Goal: Task Accomplishment & Management: Use online tool/utility

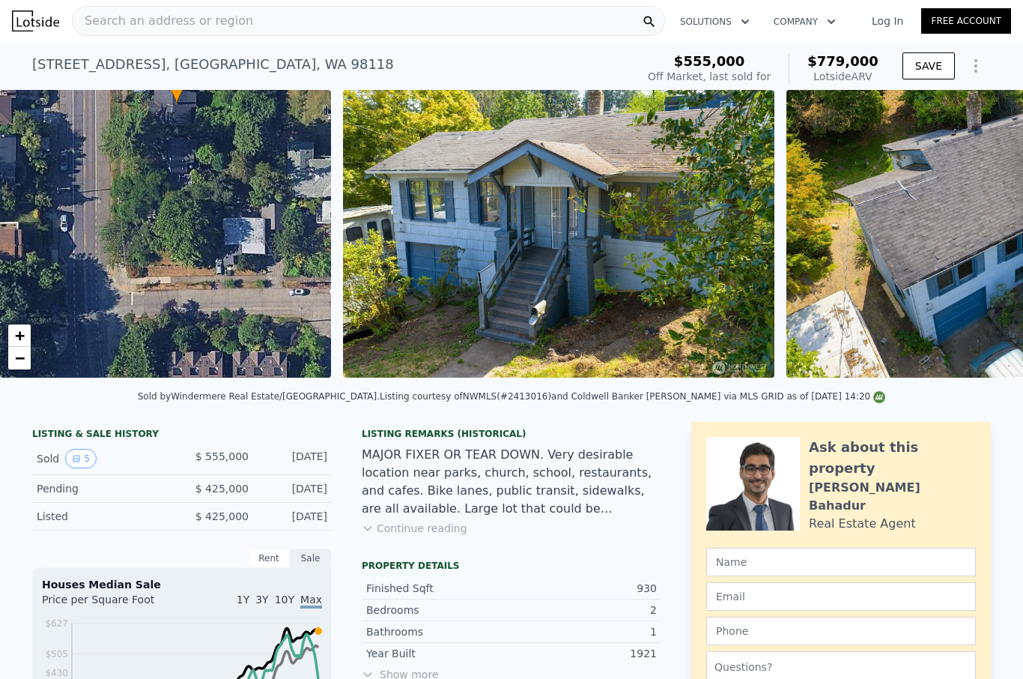
click at [935, 70] on button "SAVE" at bounding box center [929, 65] width 52 height 27
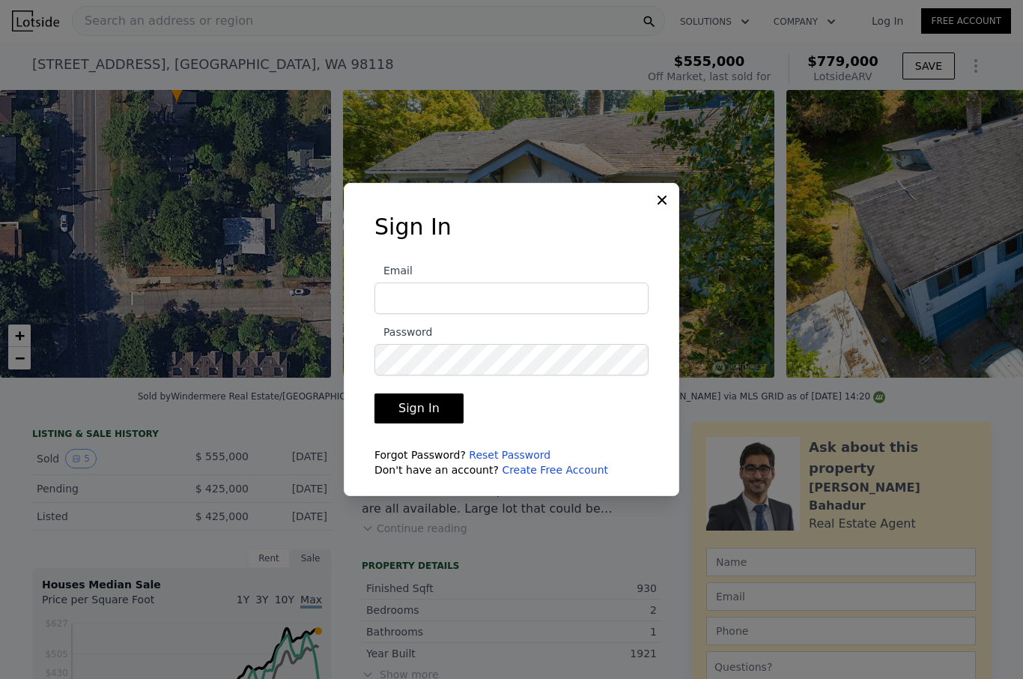
scroll to position [52, 0]
click at [485, 282] on input "Email" at bounding box center [512, 297] width 274 height 31
type input "[EMAIL_ADDRESS][DOMAIN_NAME]"
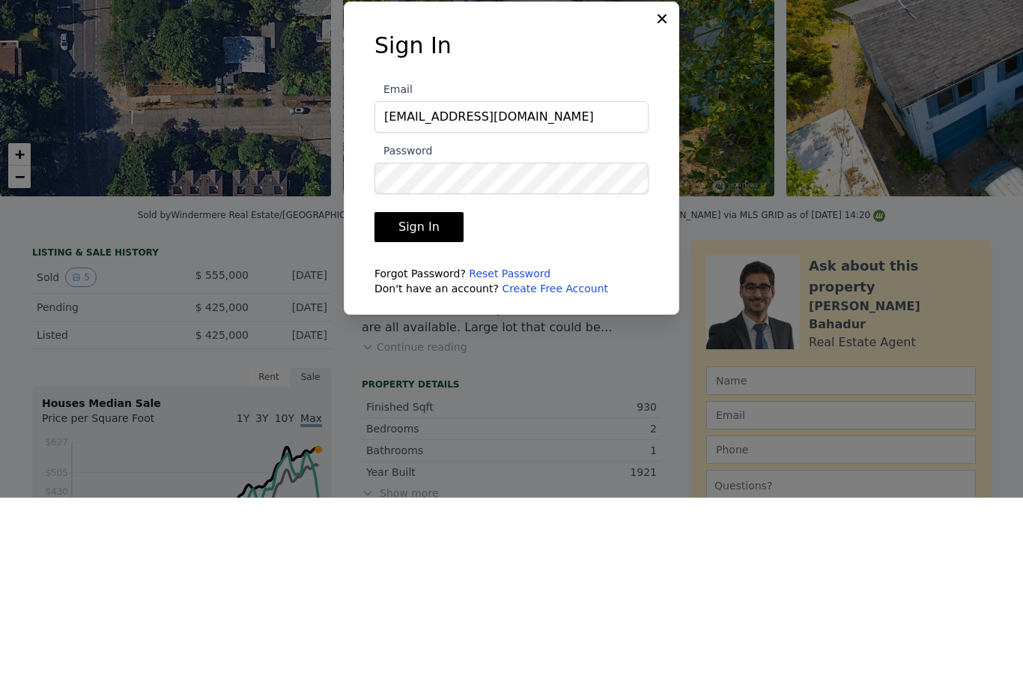
click at [429, 393] on button "Sign In" at bounding box center [419, 408] width 89 height 30
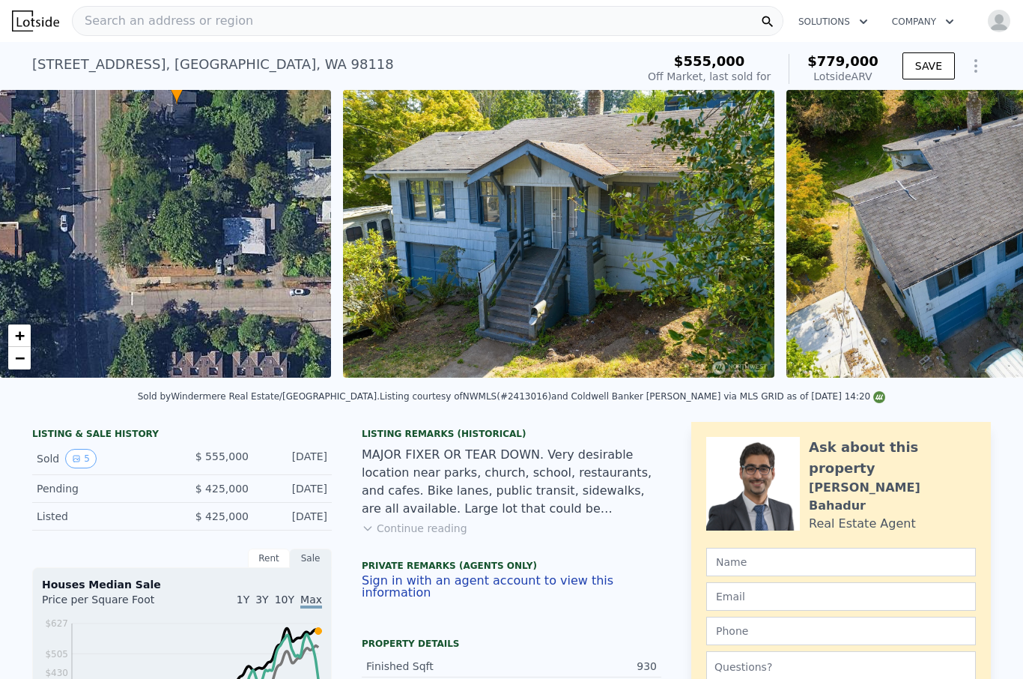
click at [935, 53] on button "SAVE" at bounding box center [929, 65] width 52 height 27
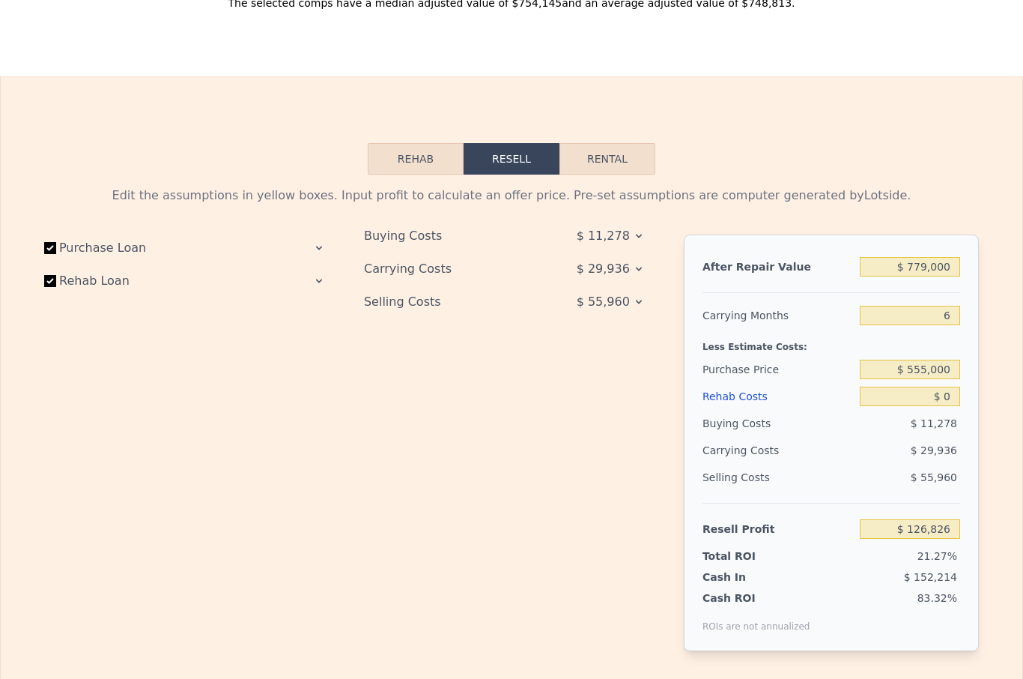
scroll to position [2098, 0]
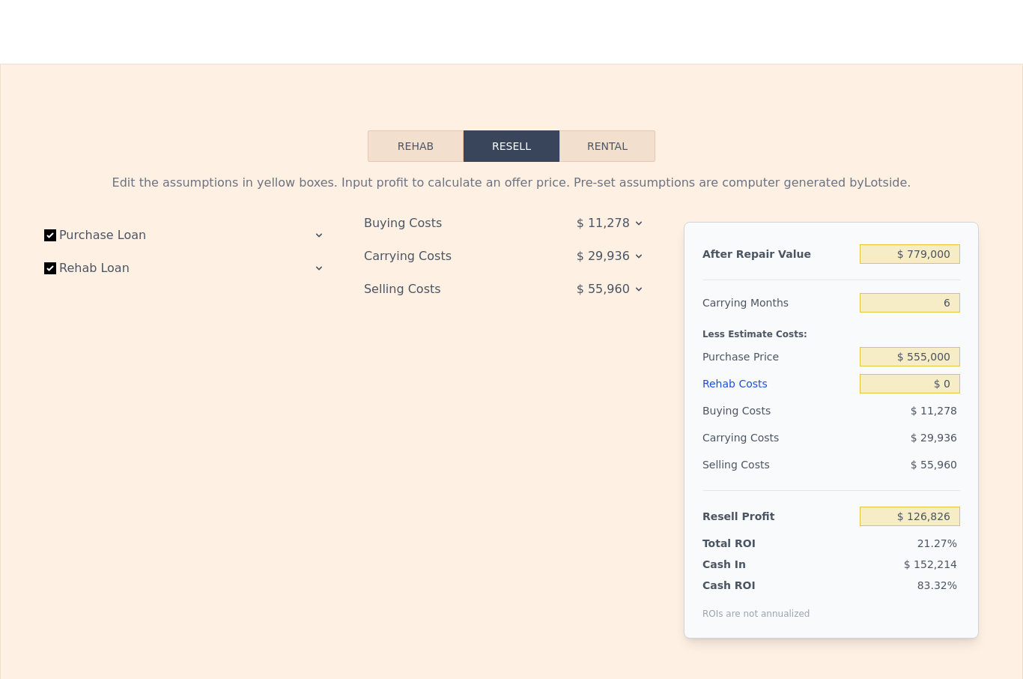
click at [49, 238] on input "Purchase Loan" at bounding box center [50, 235] width 12 height 12
checkbox input "false"
type input "$ 160,126"
click at [46, 272] on input "Rehab Loan" at bounding box center [50, 268] width 12 height 12
checkbox input "false"
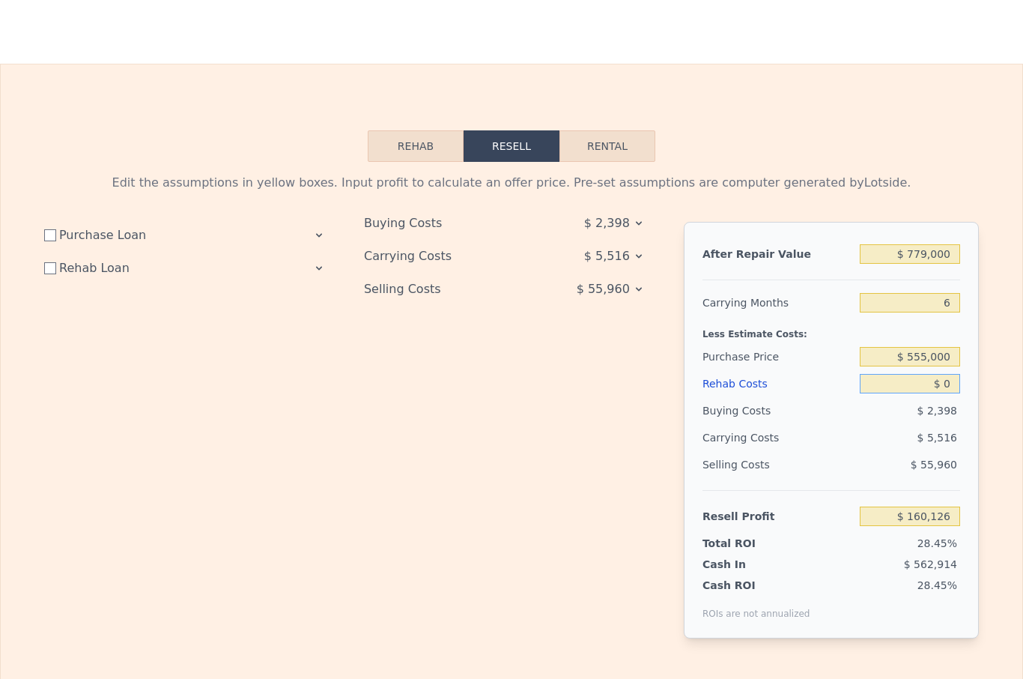
click at [939, 386] on input "$ 0" at bounding box center [910, 383] width 100 height 19
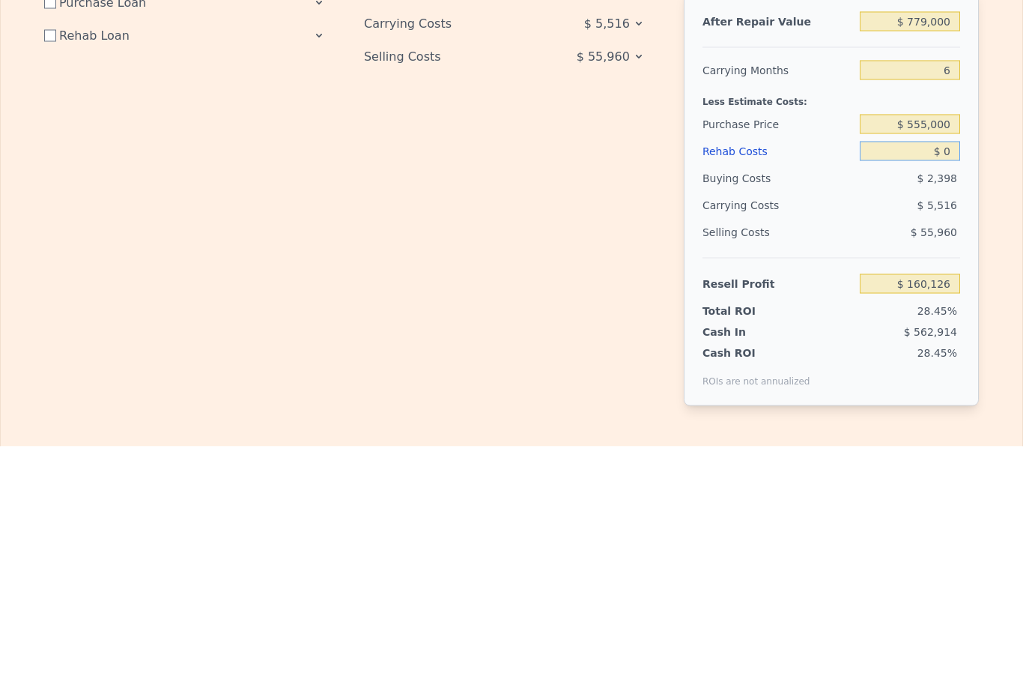
type input "$ 30"
type input "$ 160,096"
type input "$ 300"
type input "$ 159,826"
type input "$ 3,000"
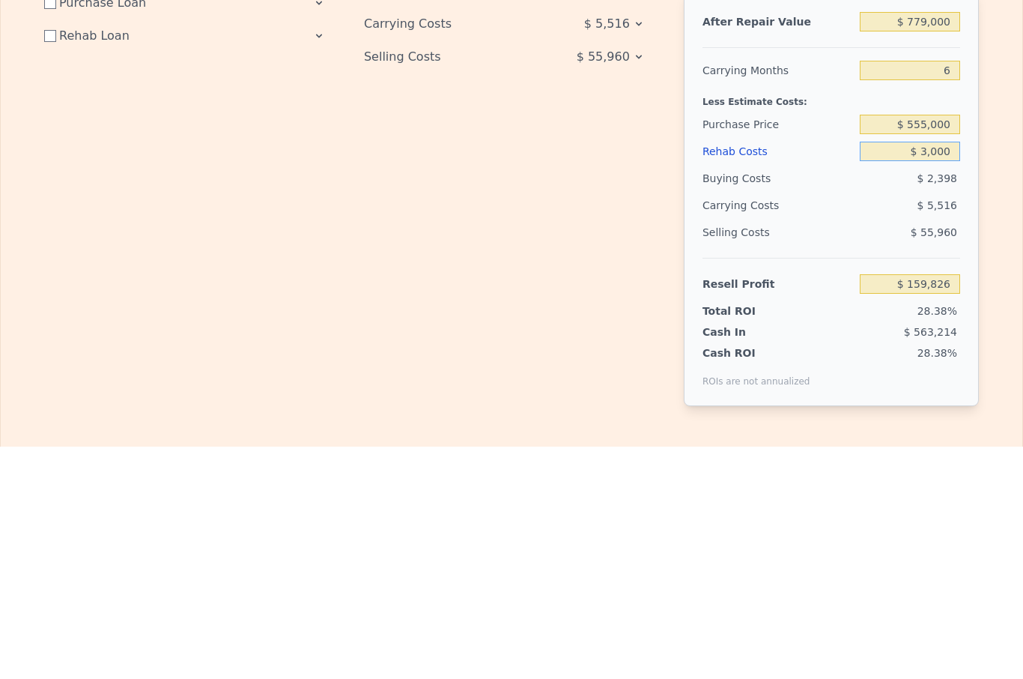
type input "$ 157,126"
type input "$ 30,000"
type input "$ 130,126"
type input "$ 300,000"
type input "-$ 139,874"
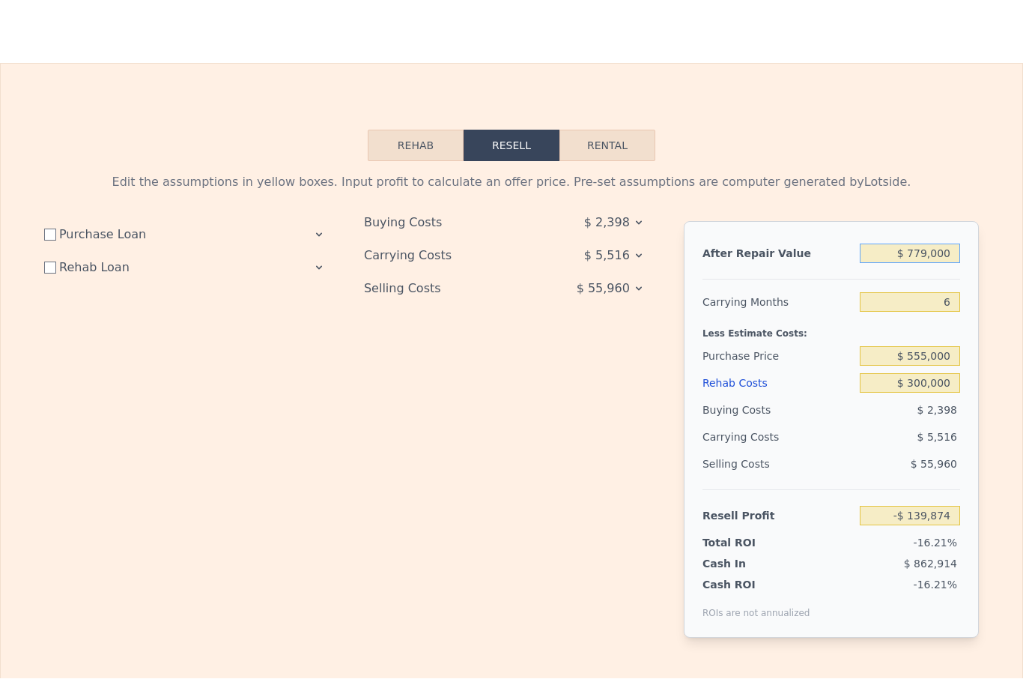
click at [953, 249] on input "$ 779,000" at bounding box center [910, 253] width 100 height 19
type input "$ 77,900"
type input "-$ 789,704"
type input "$ 7,790"
type input "-$ 854,687"
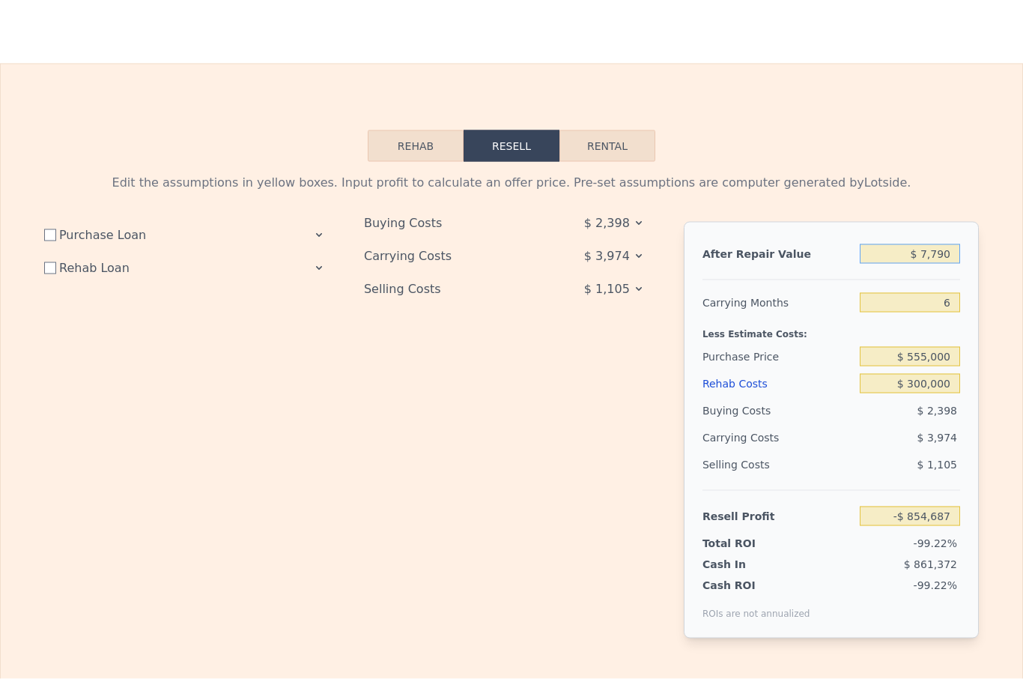
type input "$ 779"
type input "-$ 861,184"
type input "$ 77"
type input "-$ 861,834"
type input "$ 7"
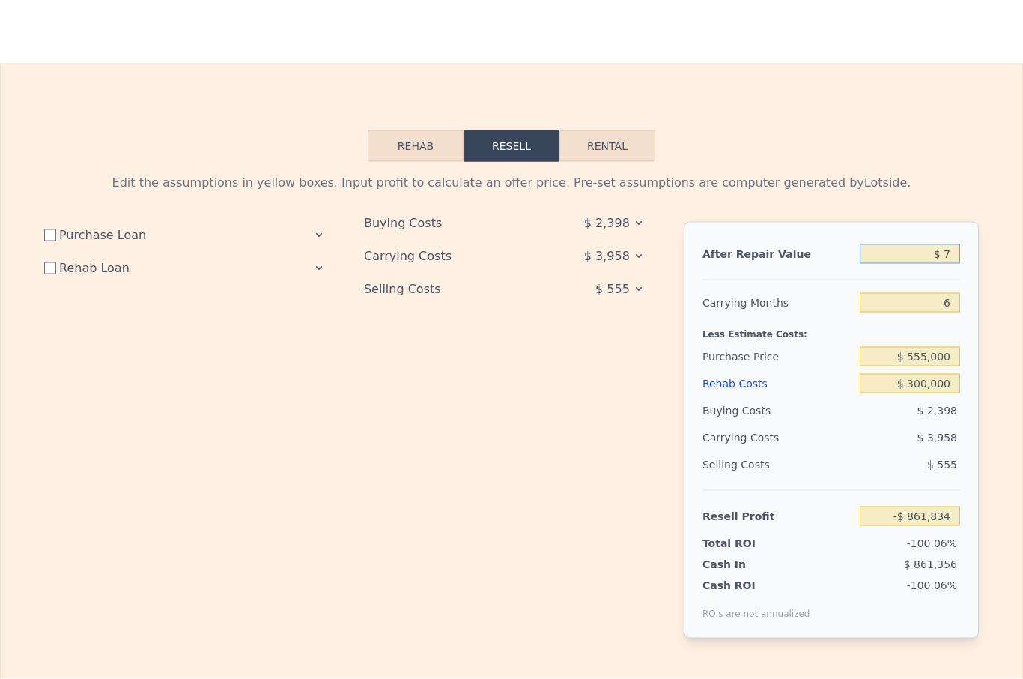
type input "-$ 861,899"
checkbox input "true"
type input "$ 779,000"
type input "$ 0"
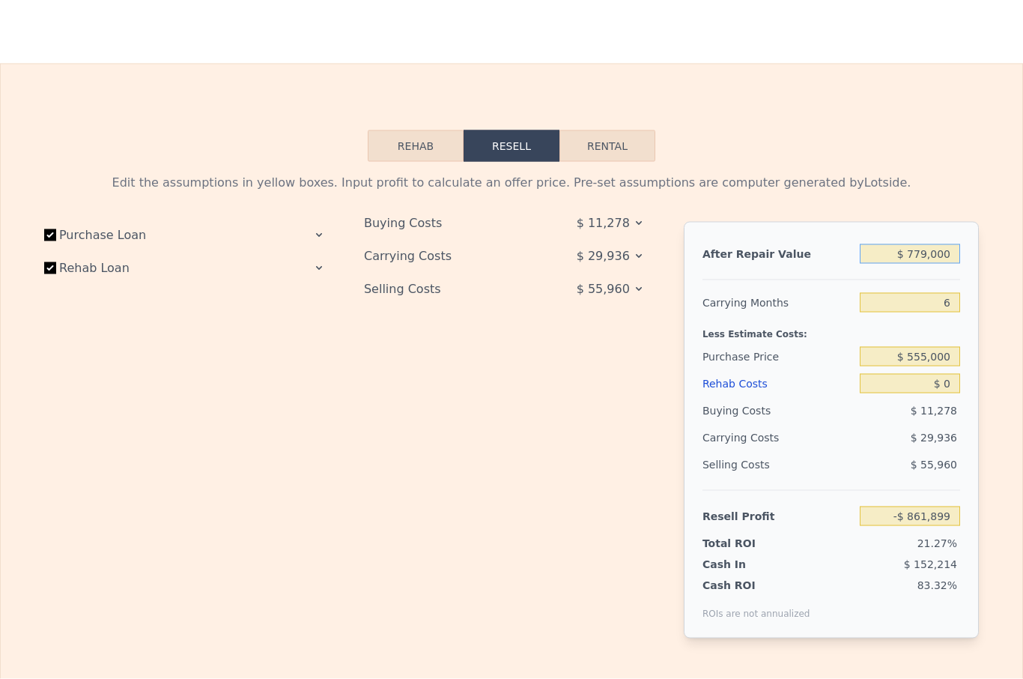
type input "$ 126,826"
type input "$ 8,779,000"
type input "$ 7,541,786"
type input "$ 85,779,000"
type input "$ 78,910,776"
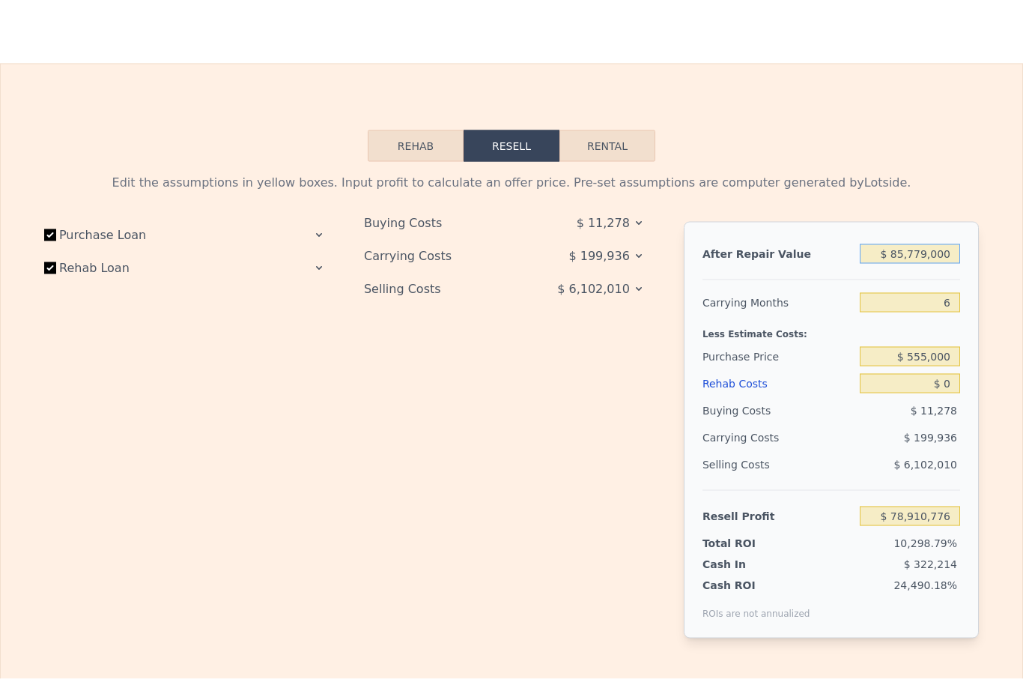
type input "$ 850,779,000"
type input "$ 787,966,326"
click at [941, 253] on input "$ 850,779,000" at bounding box center [910, 253] width 100 height 19
click at [940, 253] on input "$ 850,779,000" at bounding box center [910, 253] width 100 height 19
type input "$ 8"
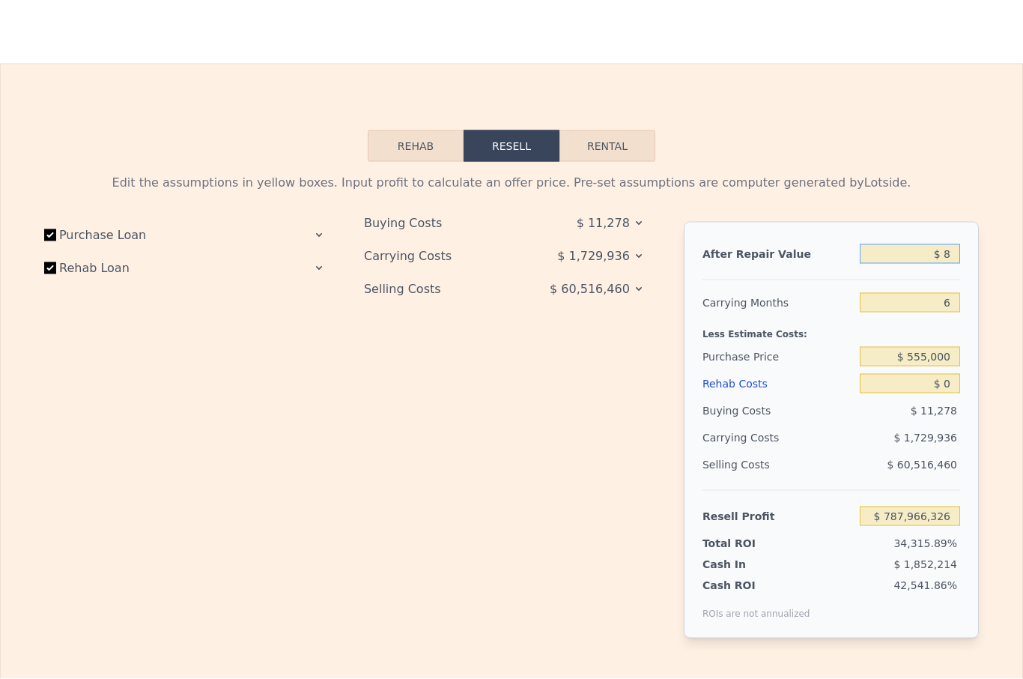
type input "-$ 595,198"
type input "$ 85"
type input "-$ 595,127"
type input "$ 850"
type input "-$ 594,418"
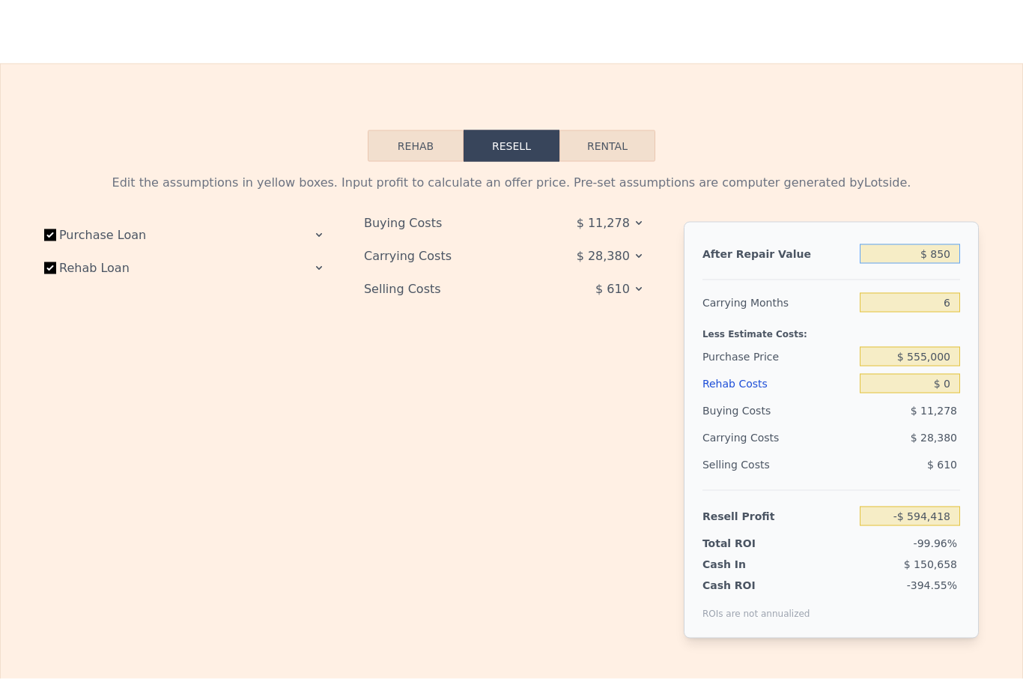
type input "$ 8,500"
type input "-$ 587,328"
type input "$ 85,000"
type input "-$ 516,422"
type input "$ 850,000"
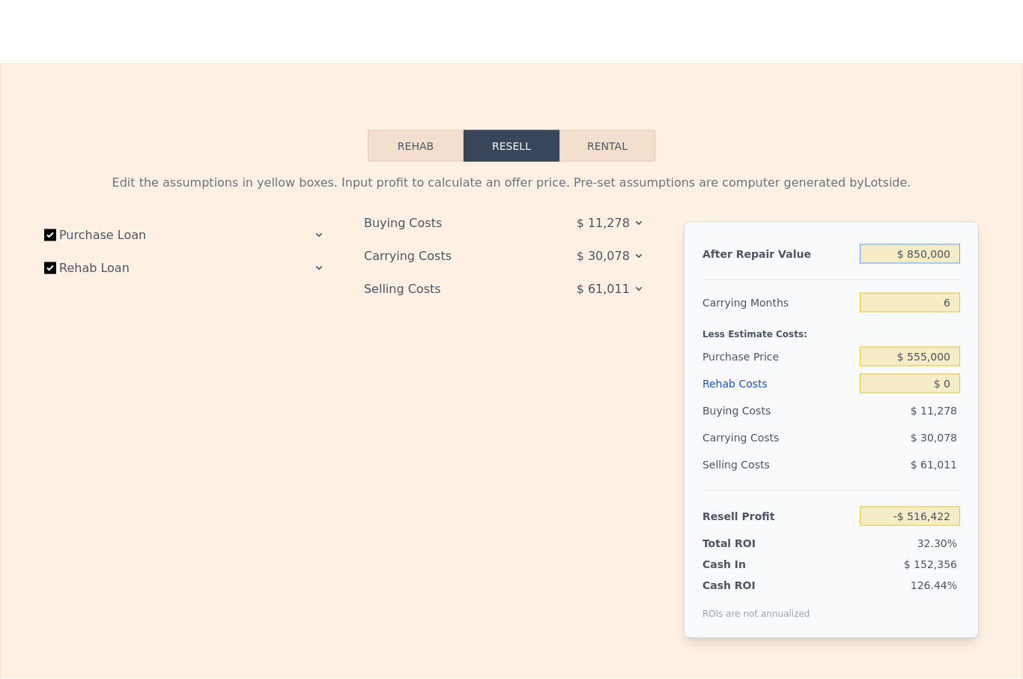
type input "$ 192,633"
click at [951, 381] on input "$ 0" at bounding box center [910, 383] width 100 height 19
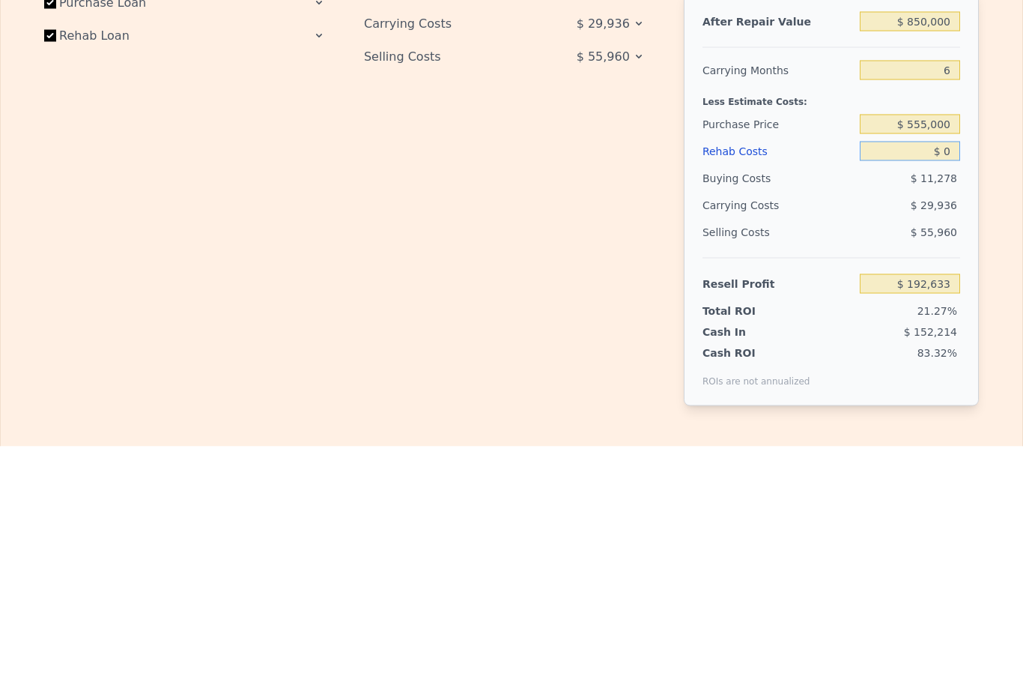
type input "$ 779,000"
type input "$ 126,826"
type input "$ 03"
type input "$ 126,823"
type input "$ 030"
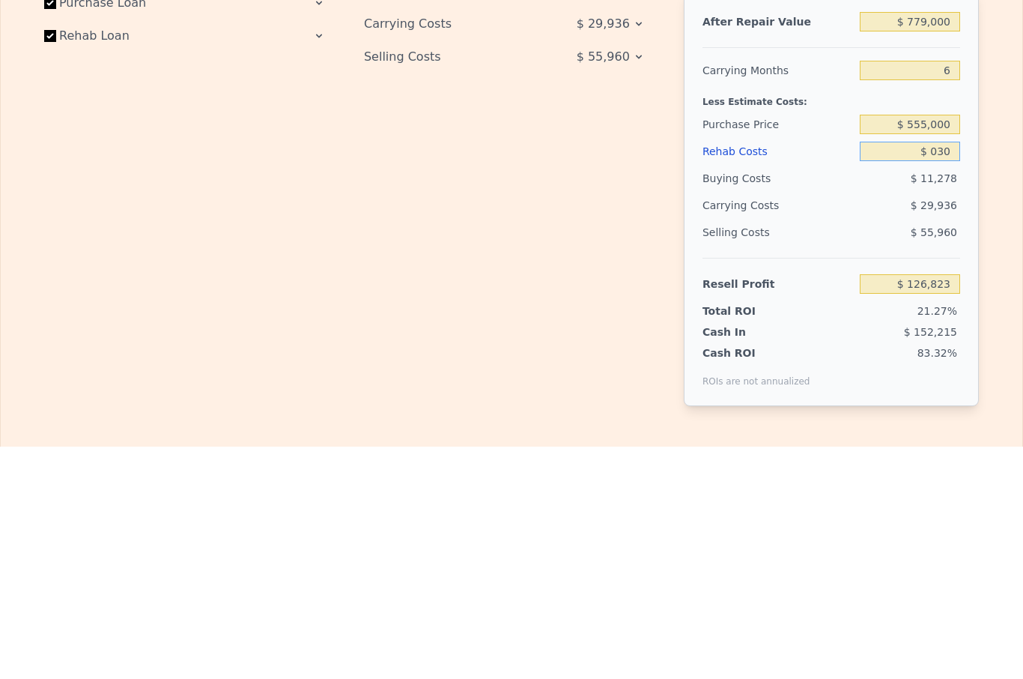
type input "$ 126,796"
type input "$ 0300"
type input "$ 126,509"
type input "$ 030"
type input "$ 126,796"
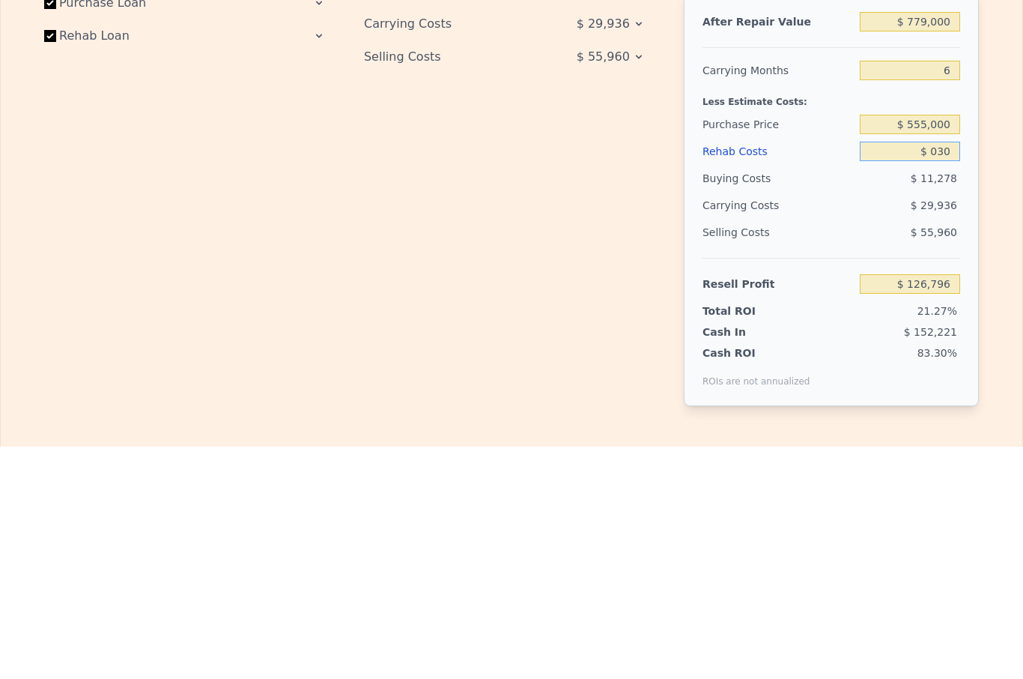
type input "$ 03"
type input "$ 126,823"
type input "$ 0"
type input "$ 126,826"
type input "$ 3"
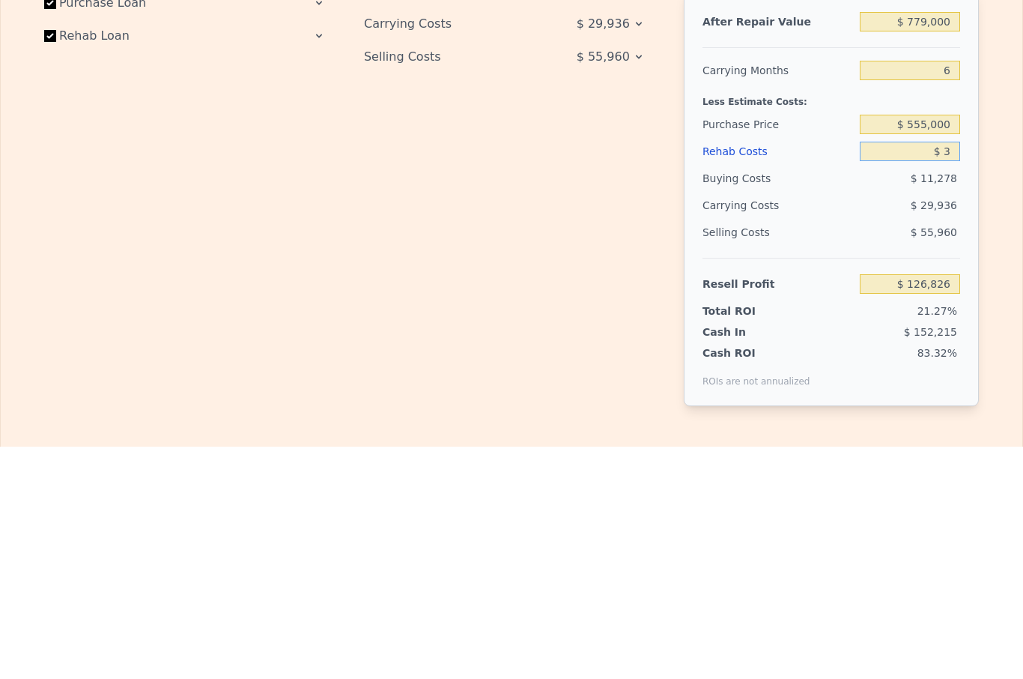
type input "$ 126,823"
type input "$ 30"
type input "$ 126,796"
type input "$ 300"
type input "$ 126,509"
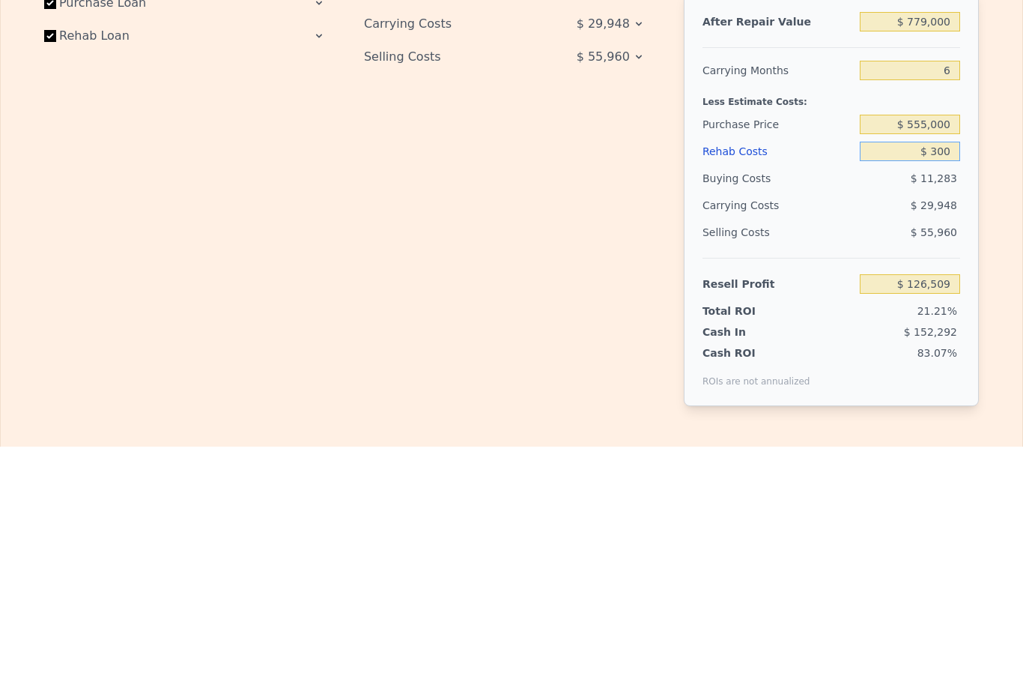
type input "$ 3,000"
type input "$ 123,646"
type input "$ 30,000"
type input "$ 95,026"
type input "$ 300,000"
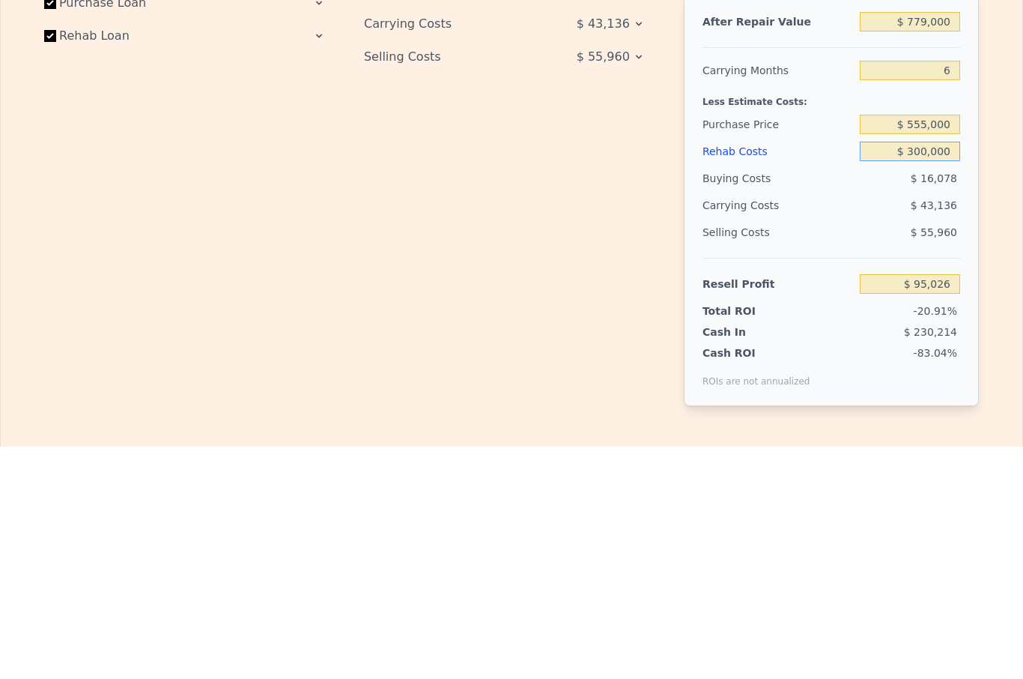
type input "-$ 191,174"
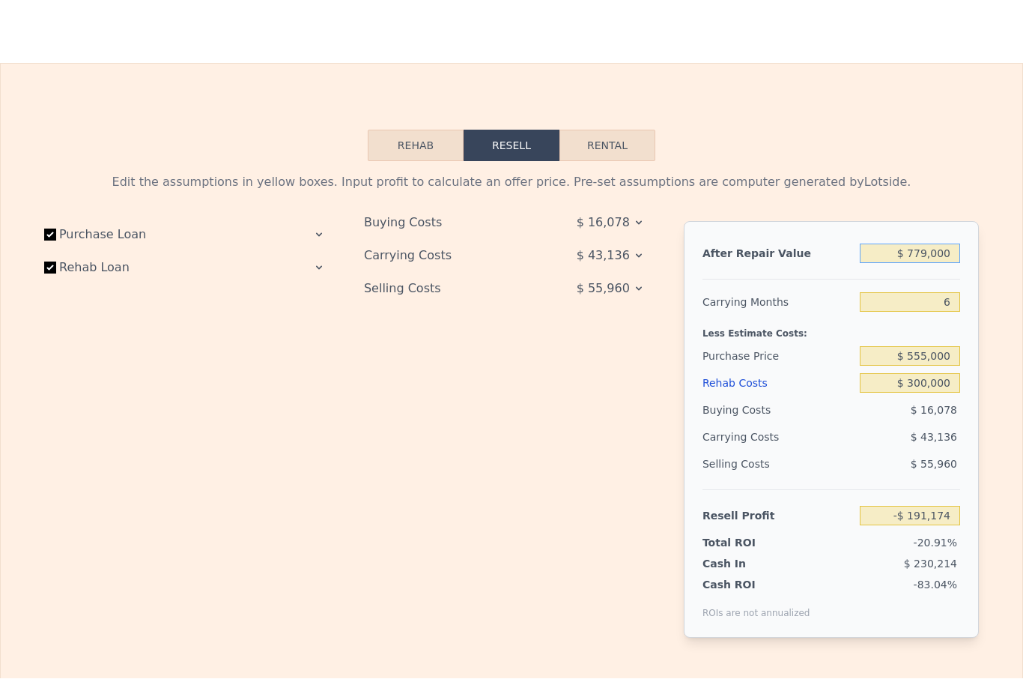
click at [950, 248] on input "$ 779,000" at bounding box center [910, 253] width 100 height 19
type input "$ 0"
type input "$ 126,826"
click at [935, 249] on input "$ 779,000" at bounding box center [910, 253] width 100 height 19
click at [934, 249] on input "$ 779,000" at bounding box center [910, 253] width 100 height 19
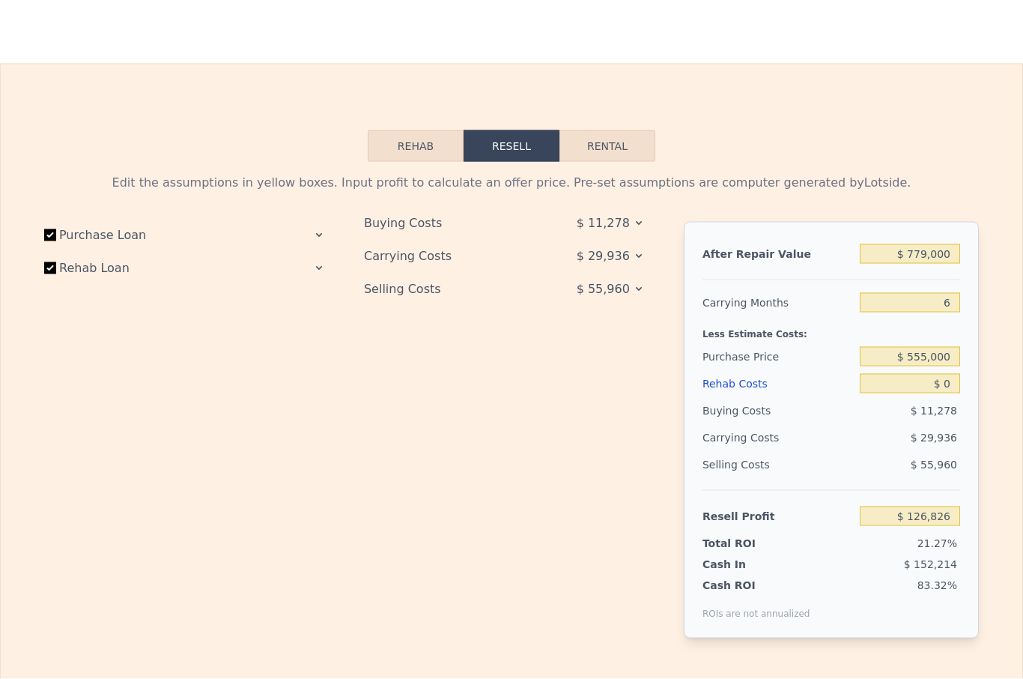
click at [47, 236] on input "Purchase Loan" at bounding box center [50, 235] width 12 height 12
checkbox input "false"
type input "$ 160,126"
click at [46, 271] on input "Rehab Loan" at bounding box center [50, 268] width 12 height 12
checkbox input "false"
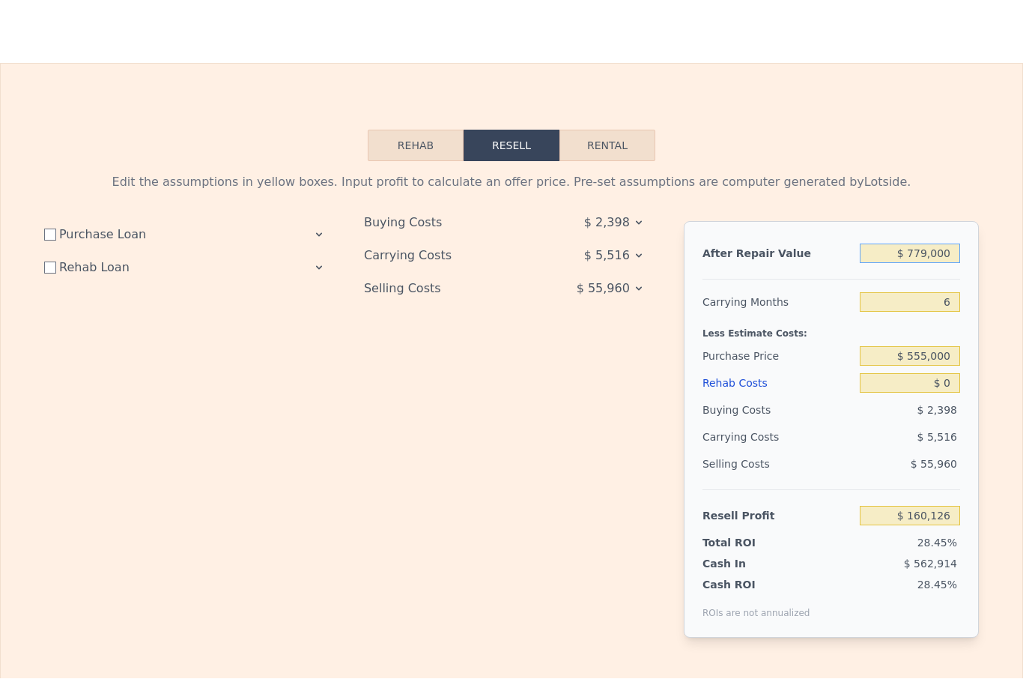
click at [940, 258] on input "$ 779,000" at bounding box center [910, 253] width 100 height 19
type input "$ 77,000"
type input "-$ 490,537"
type input "$ 7,000"
type input "-$ 555,418"
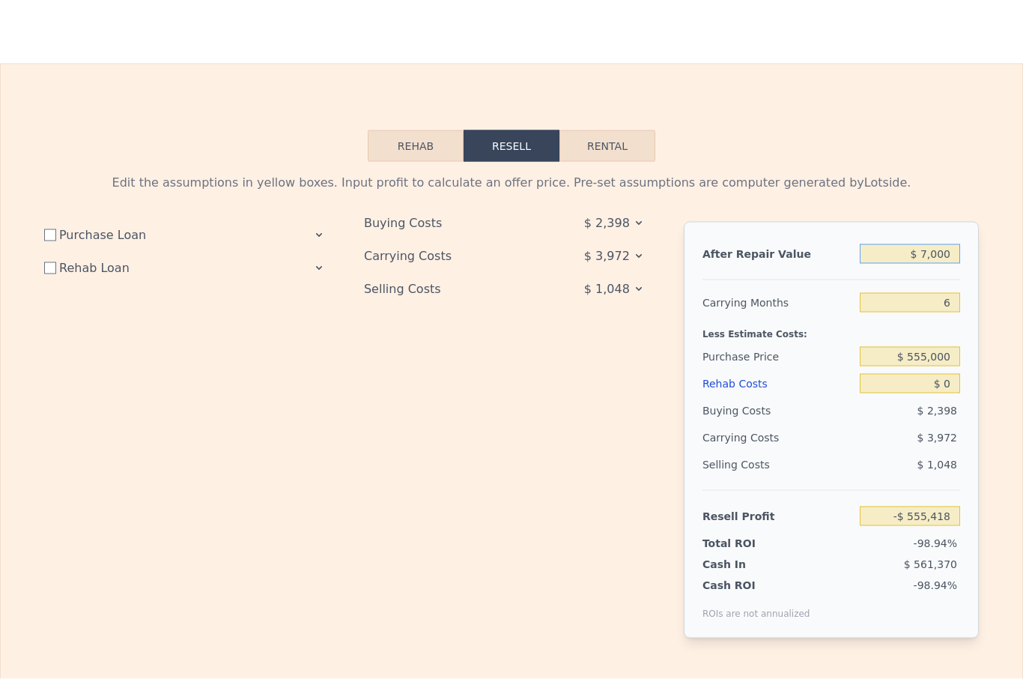
type input "$ 000"
type input "-$ 561,906"
type input "$ 8,000"
type input "-$ 554,491"
type input "$ 85,000"
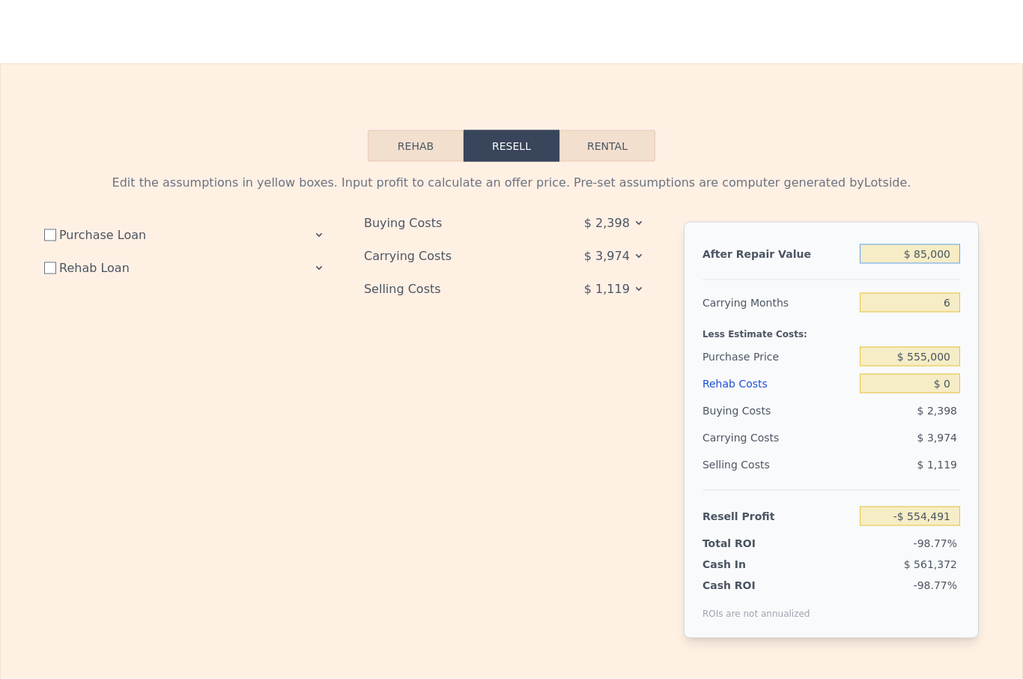
type input "-$ 483,122"
type input "$ 850,000"
type input "$ 225,933"
type input "$ 8,500,000"
type input "$ 7,316,489"
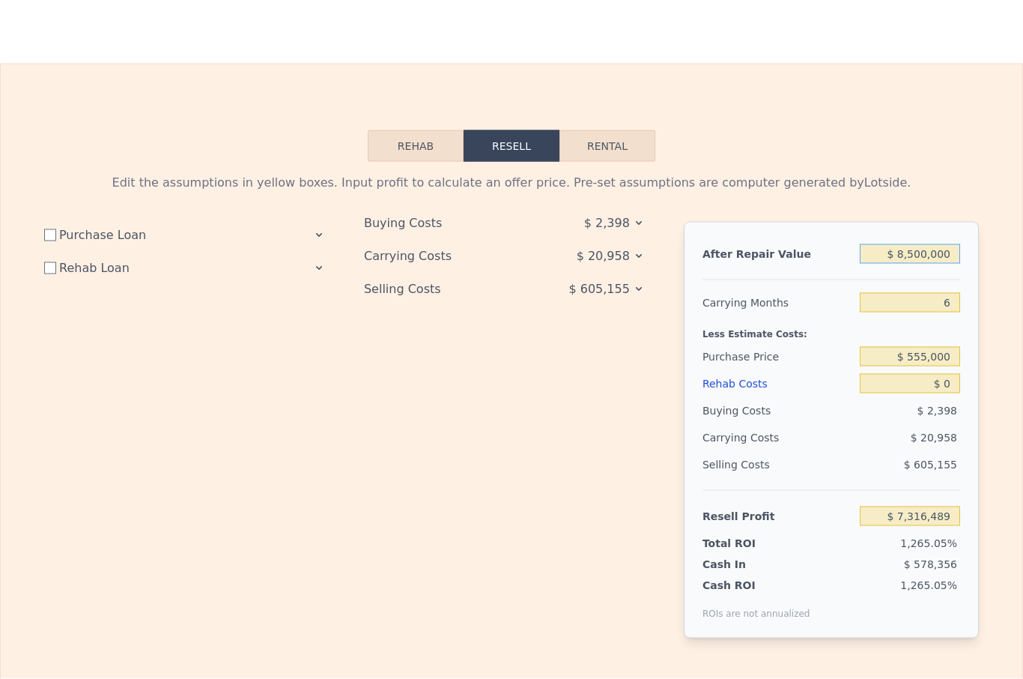
type input "$ 850,000"
type input "$ 225,933"
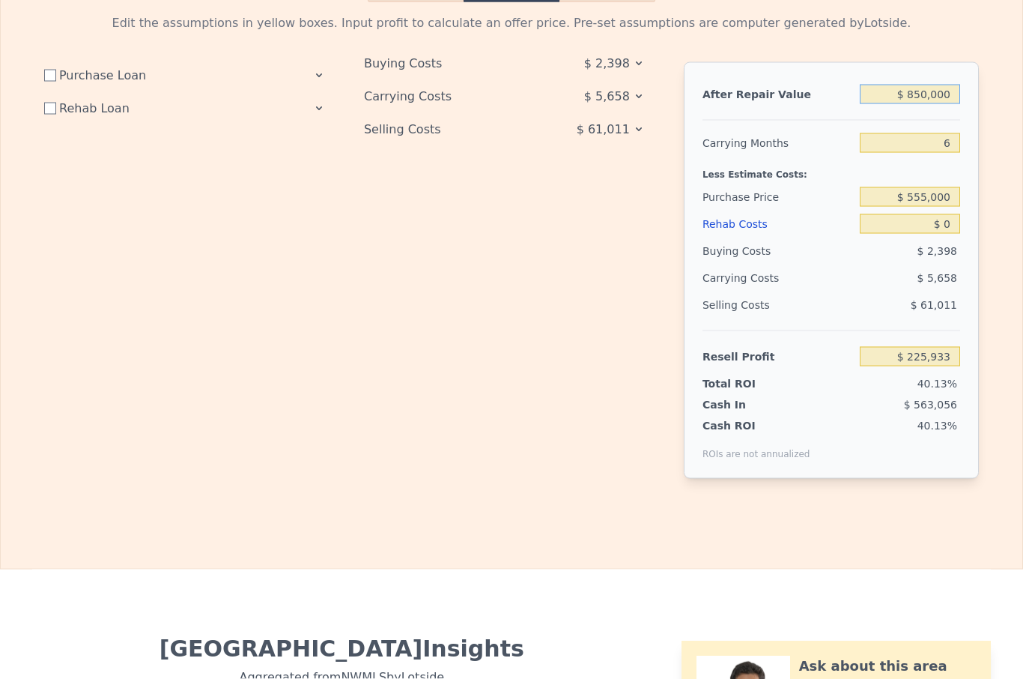
scroll to position [2258, 0]
click at [949, 221] on input "$ 0" at bounding box center [910, 223] width 100 height 19
type input "$ 3"
type input "$ 225,930"
type input "$ 30"
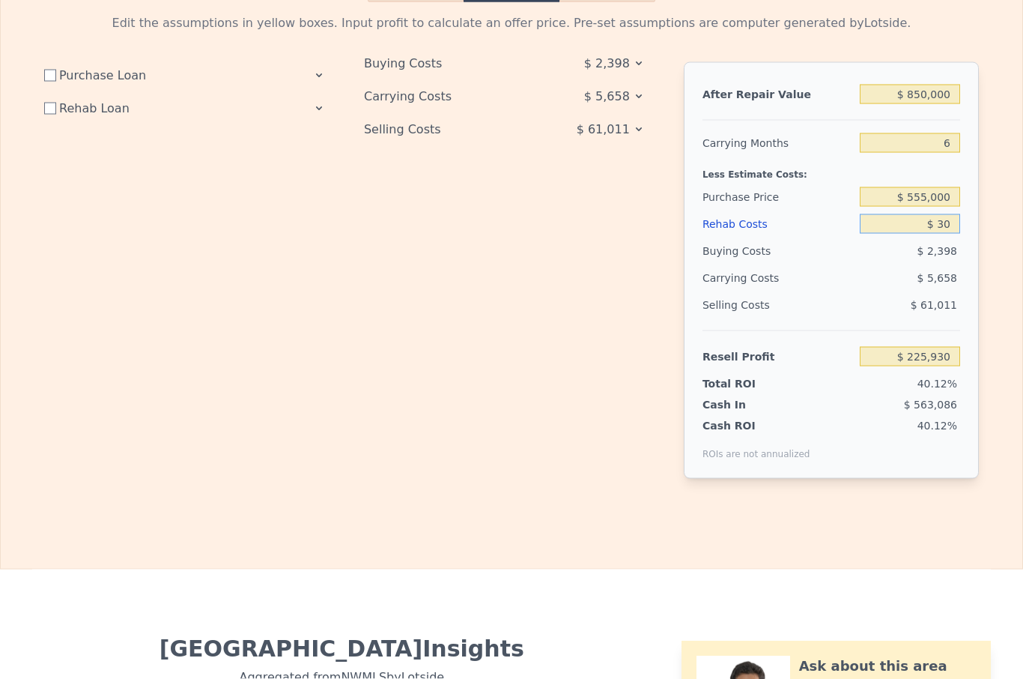
type input "$ 225,903"
type input "$ 300"
type input "$ 225,633"
type input "$ 3,000"
type input "$ 222,933"
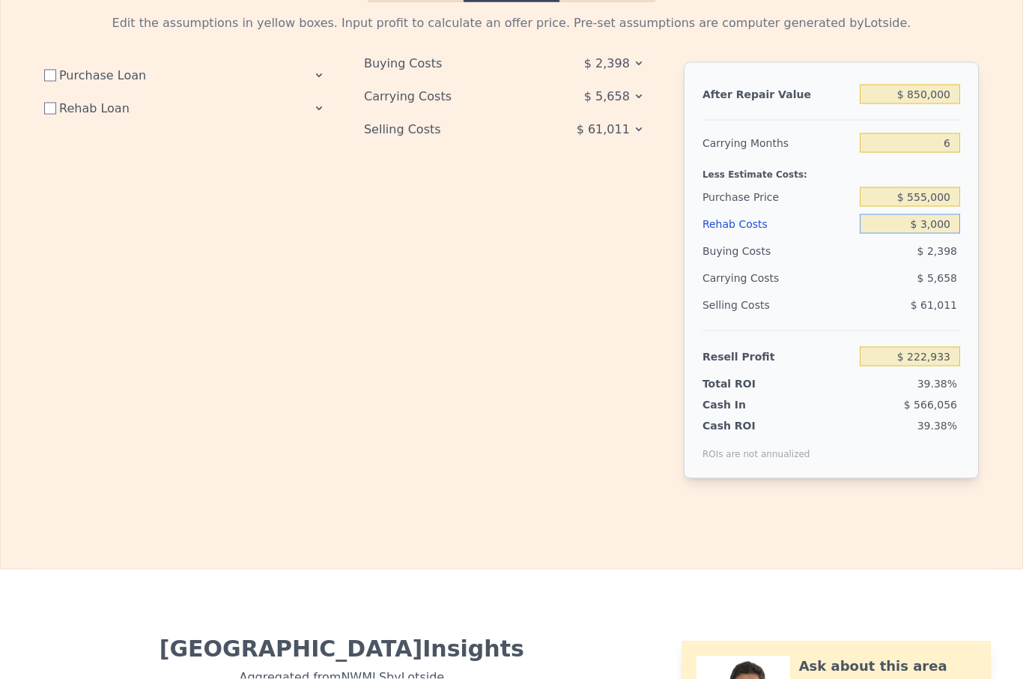
type input "$ 30,000"
type input "$ 195,933"
type input "$ 300,000"
type input "-$ 74,067"
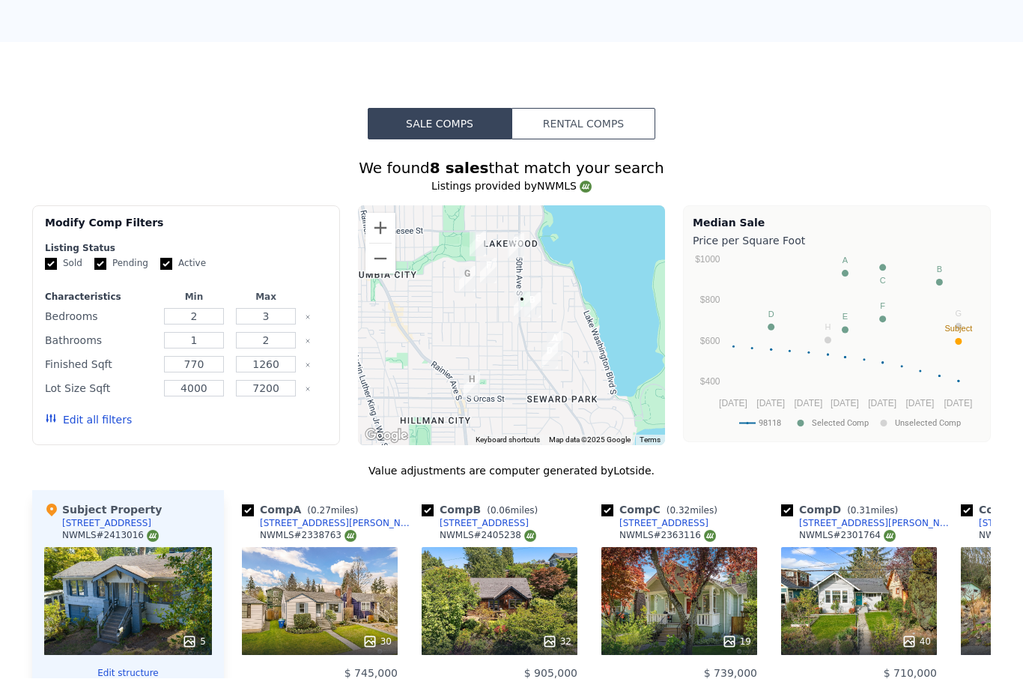
scroll to position [1079, 0]
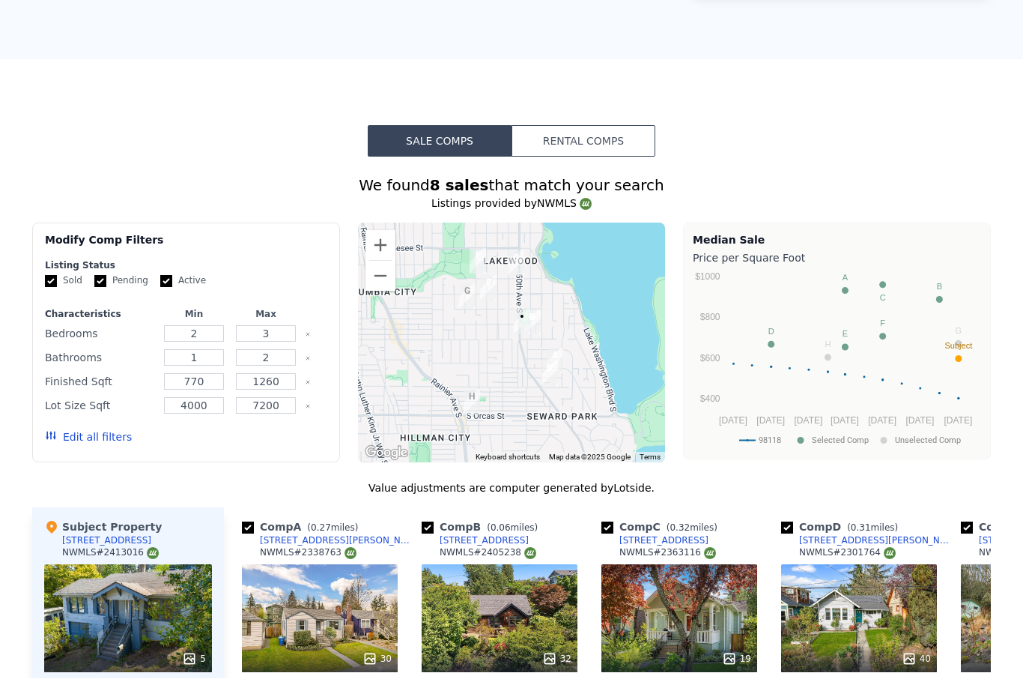
click at [617, 139] on button "Rental Comps" at bounding box center [584, 141] width 144 height 31
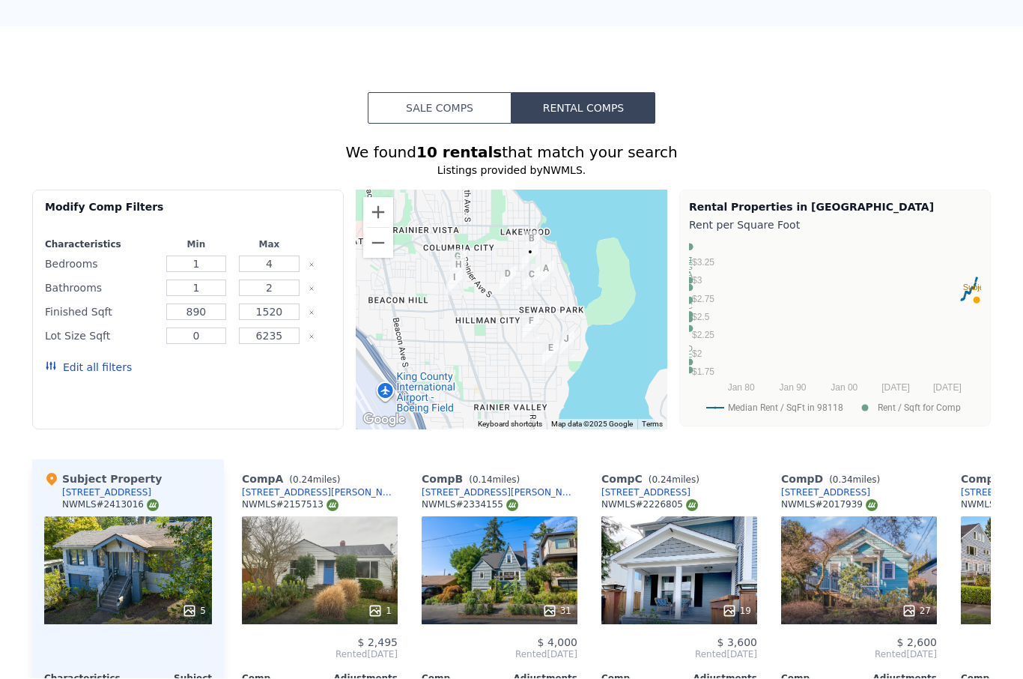
checkbox input "true"
type input "$ 779,000"
type input "$ 0"
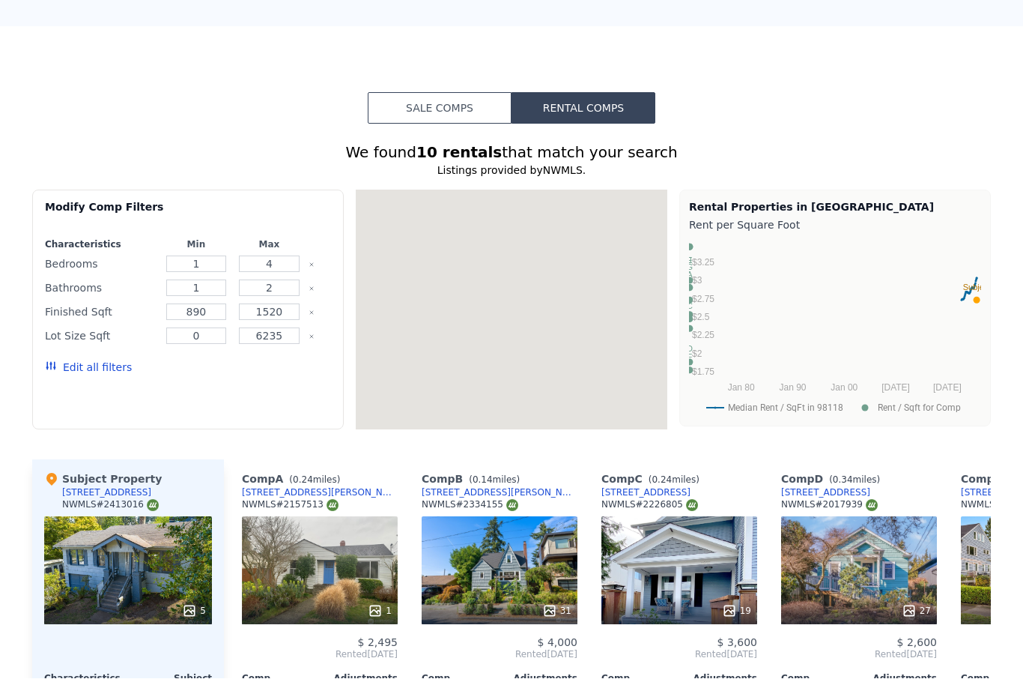
type input "$ 126,826"
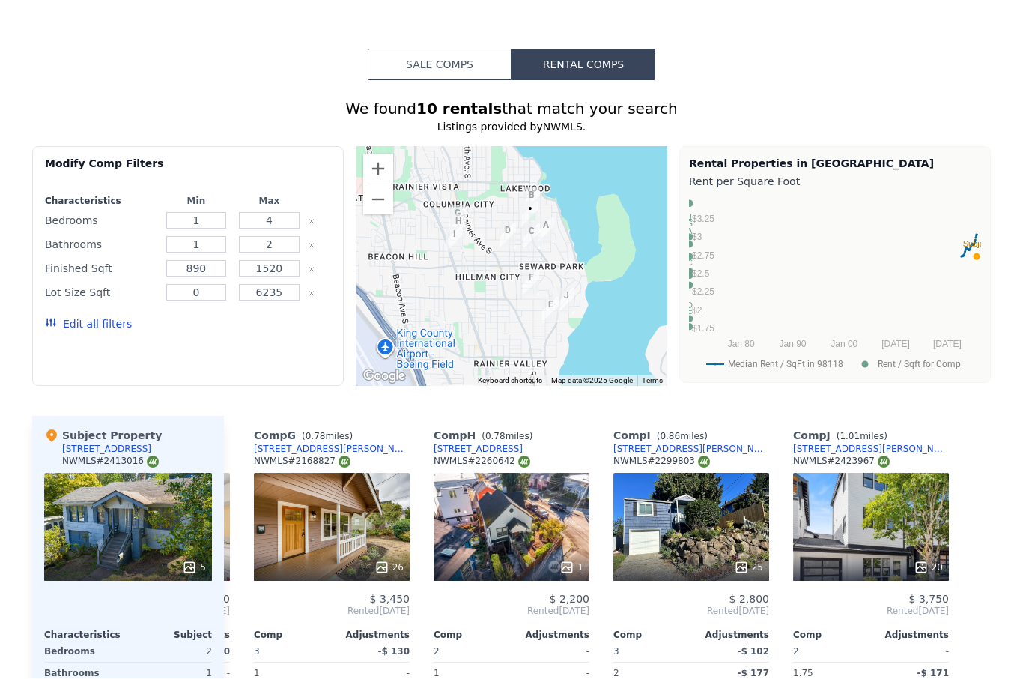
scroll to position [1158, 0]
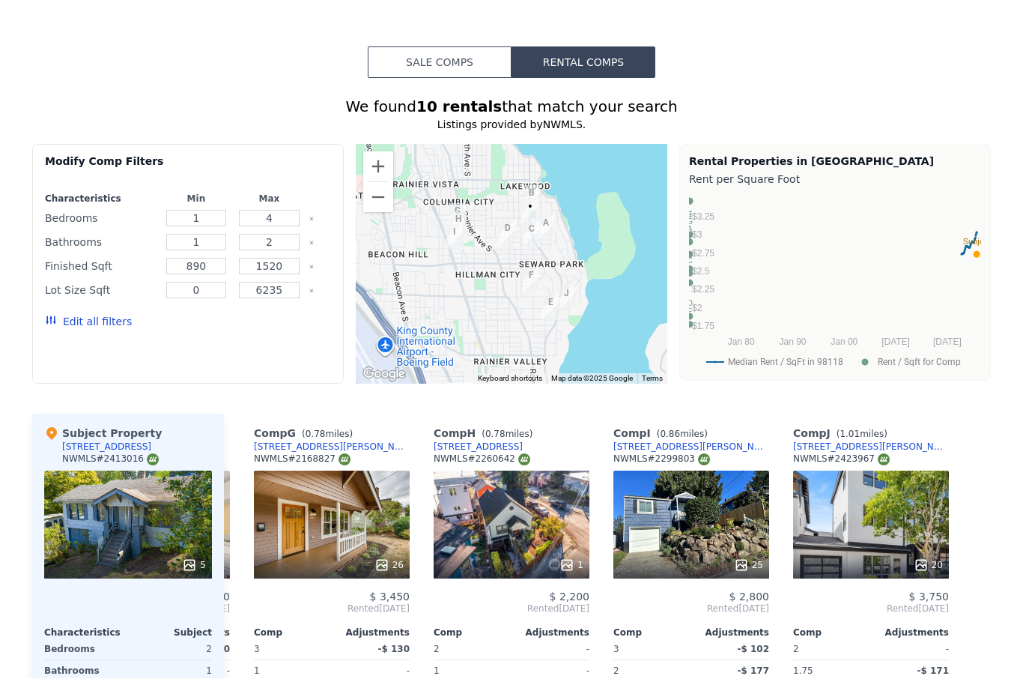
click at [451, 60] on button "Sale Comps" at bounding box center [440, 62] width 144 height 31
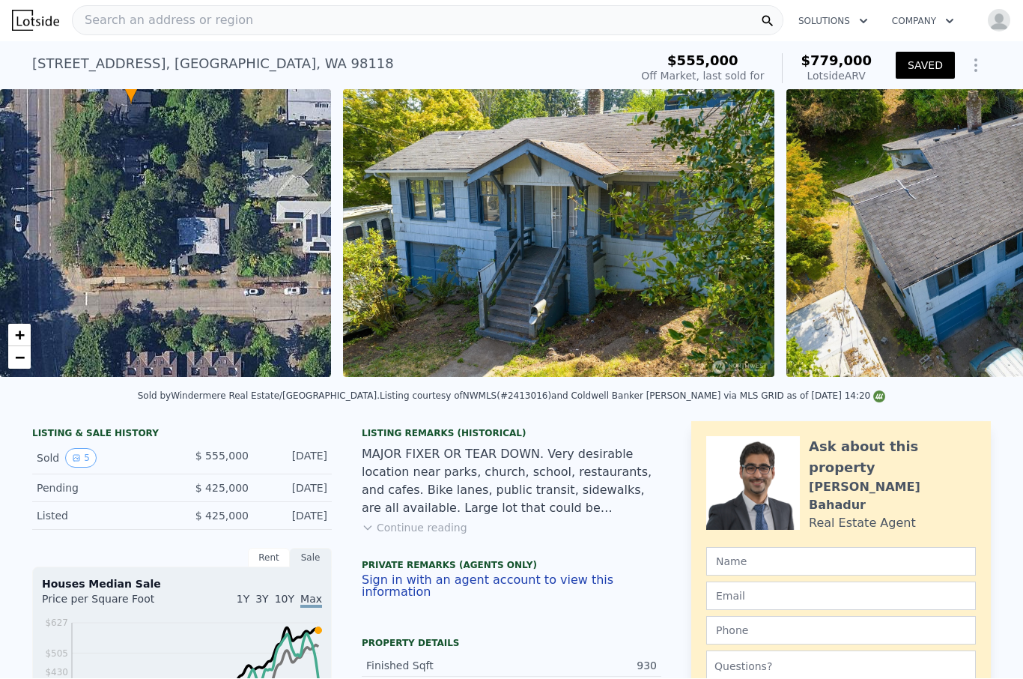
scroll to position [0, 0]
